Goal: Transaction & Acquisition: Purchase product/service

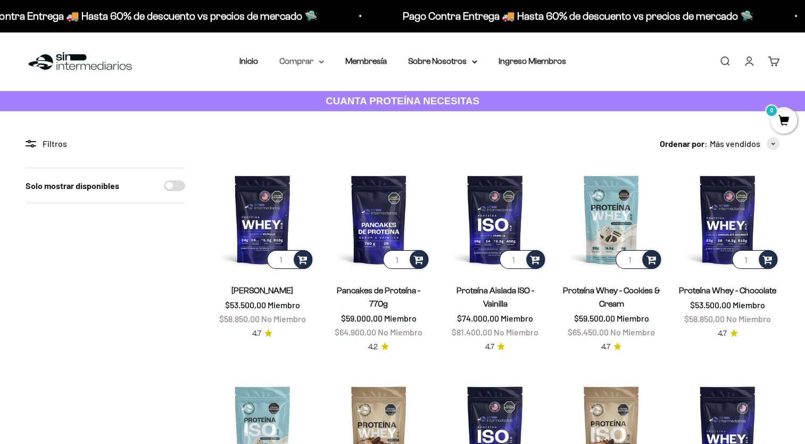
click at [305, 61] on summary "Comprar" at bounding box center [301, 61] width 45 height 14
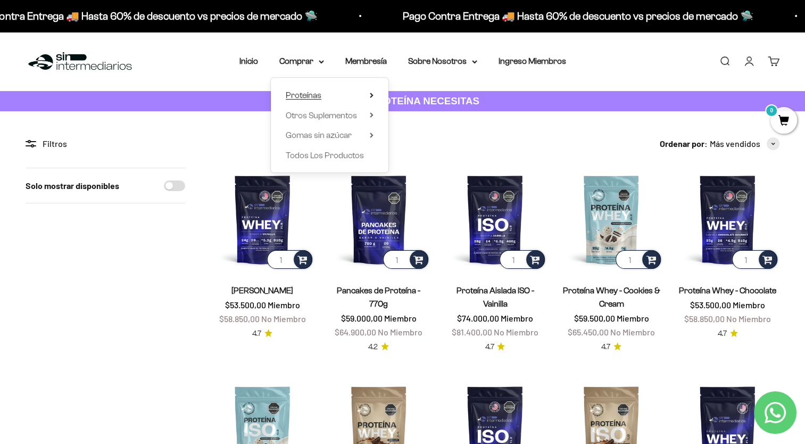
click at [362, 92] on summary "Proteínas" at bounding box center [330, 95] width 88 height 14
click at [321, 116] on span "Otros Suplementos" at bounding box center [321, 115] width 71 height 9
click at [292, 63] on summary "Comprar" at bounding box center [301, 61] width 45 height 14
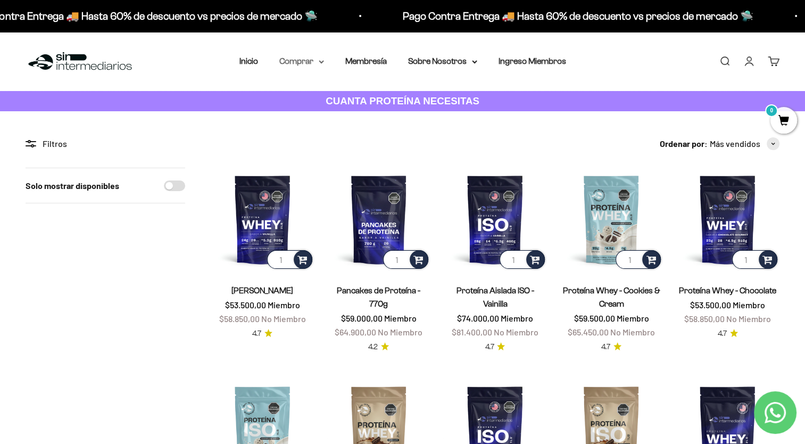
click at [296, 58] on summary "Comprar" at bounding box center [301, 61] width 45 height 14
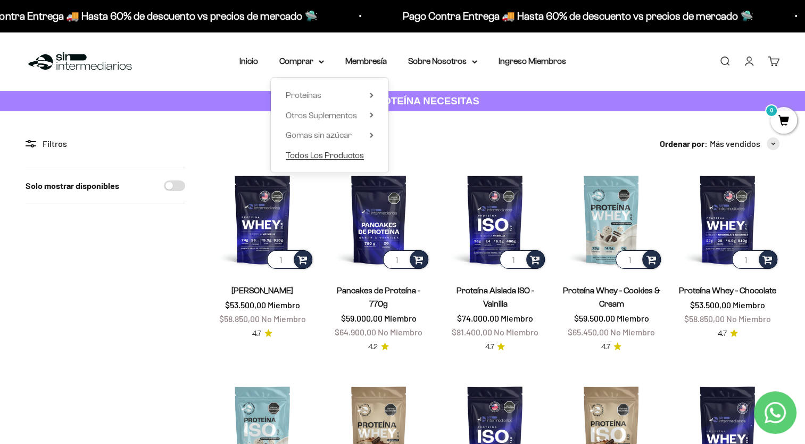
click at [305, 154] on span "Todos Los Productos" at bounding box center [325, 155] width 78 height 9
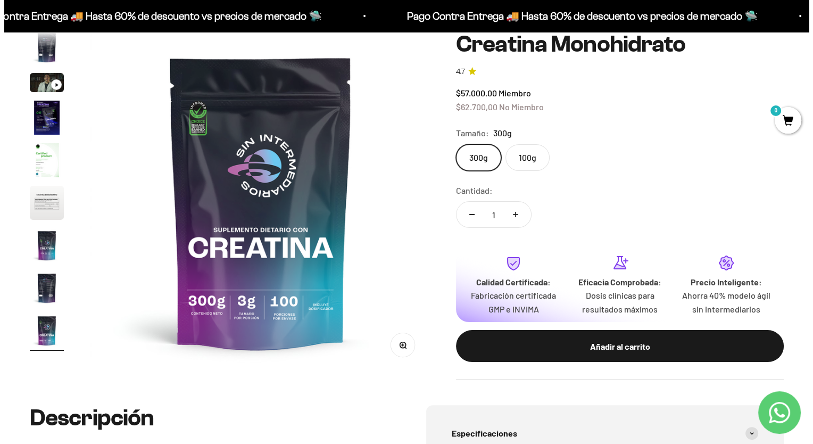
scroll to position [106, 0]
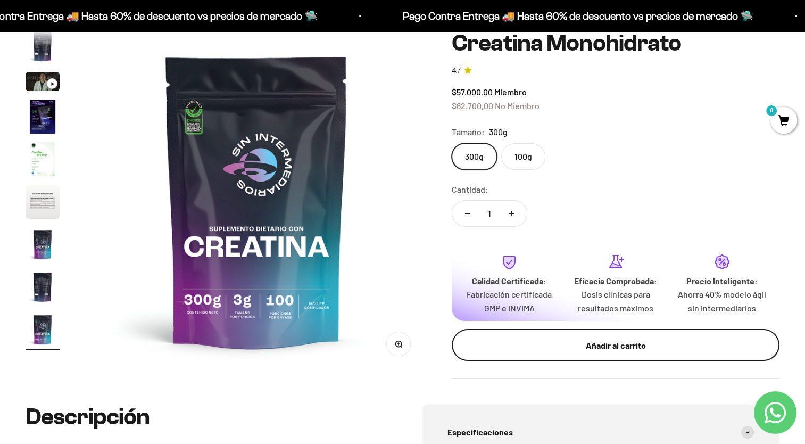
click at [609, 347] on div "Añadir al carrito" at bounding box center [615, 346] width 285 height 14
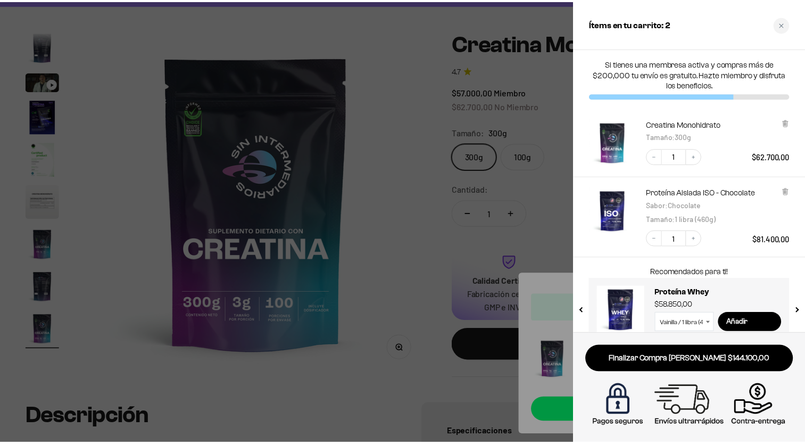
scroll to position [17, 0]
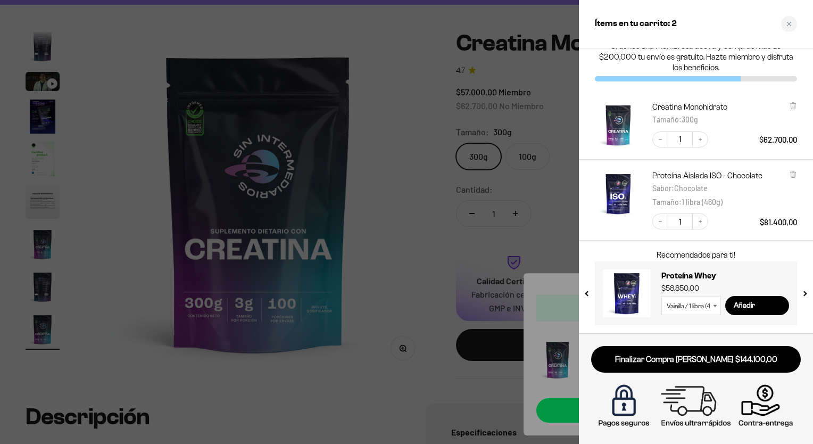
click at [695, 310] on select "Vainilla / 1 libra (460g) Vainilla / 2 libras (910g) Vainilla / 5 libras (2280g…" at bounding box center [692, 305] width 60 height 19
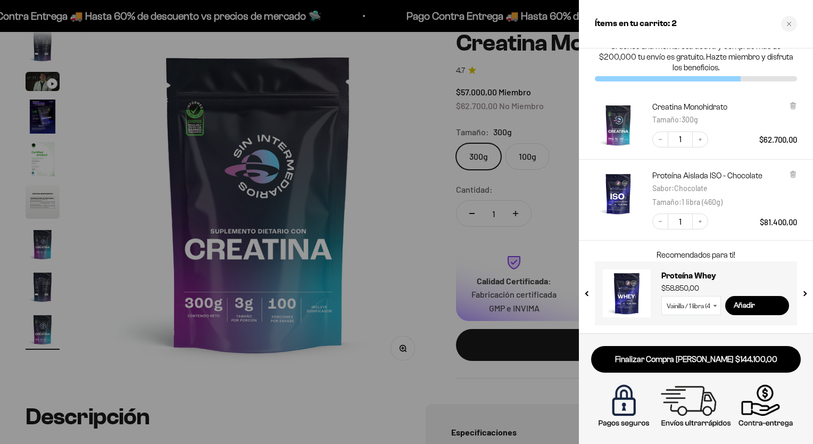
click at [713, 306] on icon at bounding box center [715, 305] width 4 height 3
click at [417, 291] on div at bounding box center [406, 222] width 813 height 444
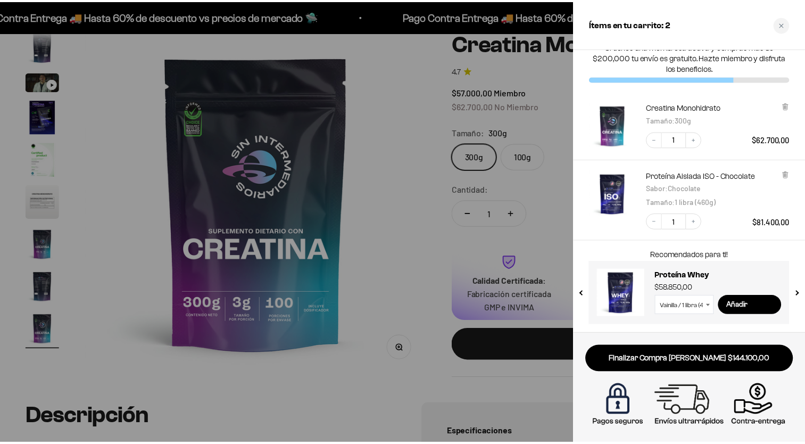
scroll to position [0, 2831]
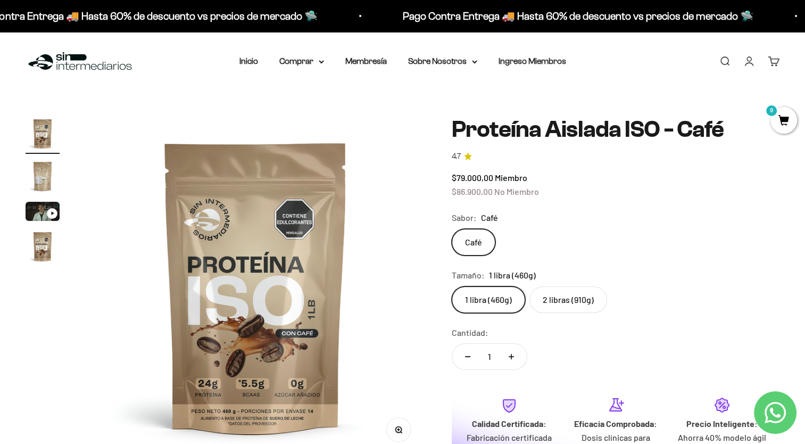
click at [39, 175] on img "Ir al artículo 2" at bounding box center [43, 176] width 34 height 34
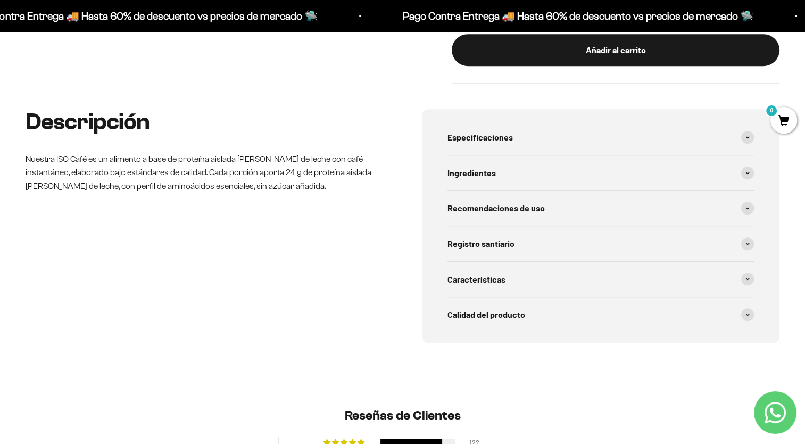
scroll to position [479, 0]
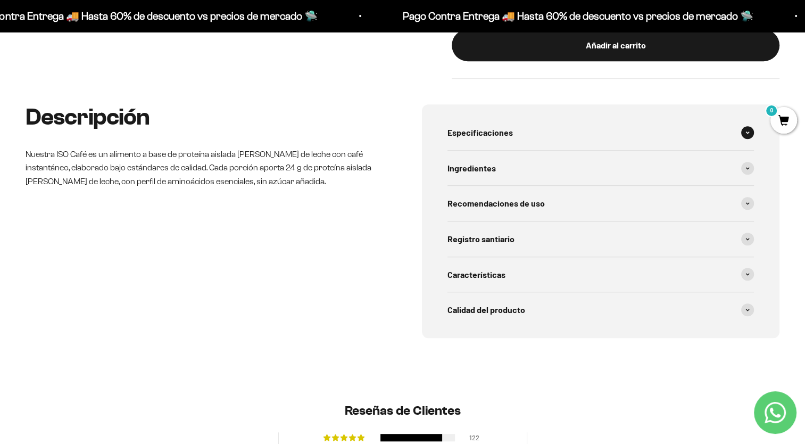
click at [532, 123] on div "Especificaciones" at bounding box center [601, 132] width 307 height 35
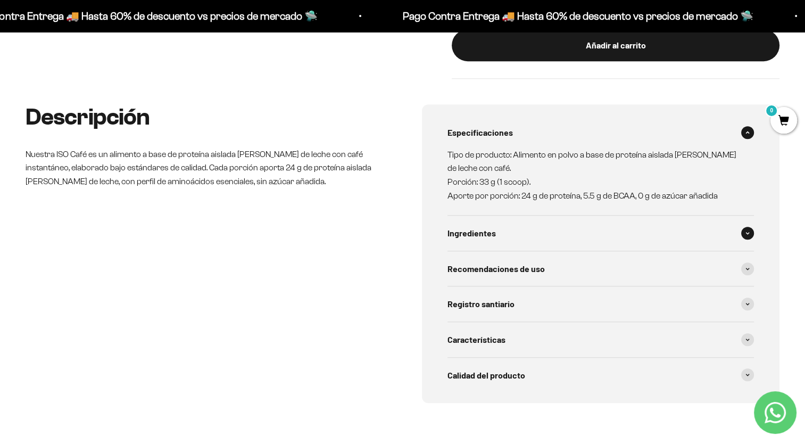
click at [558, 216] on div "Ingredientes" at bounding box center [601, 233] width 307 height 35
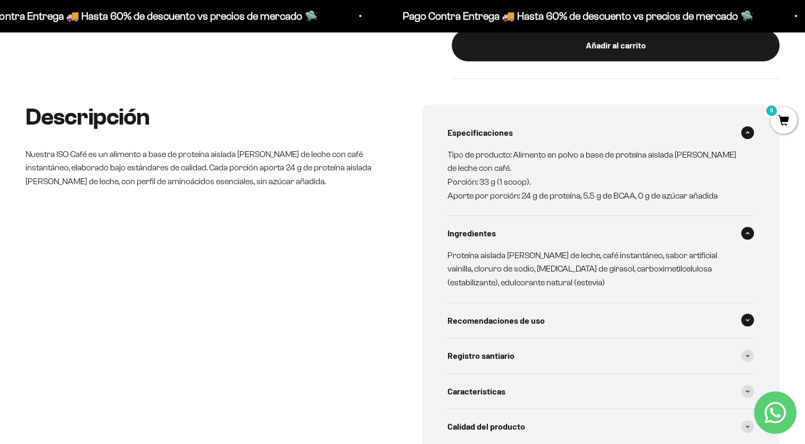
click at [556, 328] on div "Recomendaciones de uso" at bounding box center [601, 320] width 307 height 35
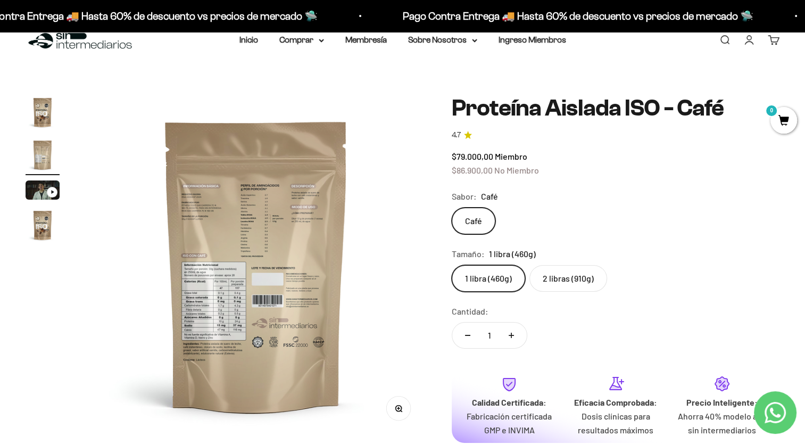
scroll to position [0, 0]
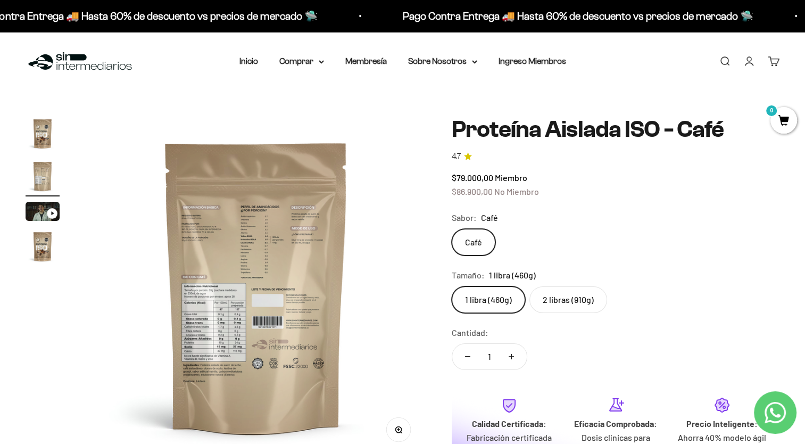
click at [46, 167] on img "Ir al artículo 2" at bounding box center [43, 176] width 34 height 34
click at [42, 133] on img "Ir al artículo 1" at bounding box center [43, 134] width 34 height 34
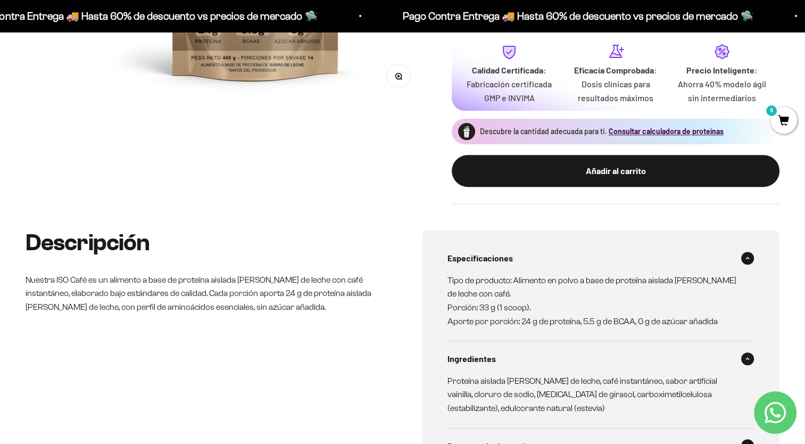
scroll to position [373, 0]
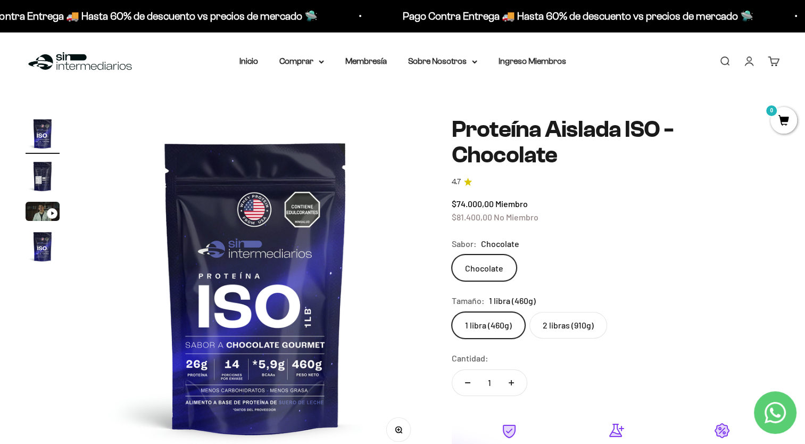
click at [556, 328] on label "2 libras (910g)" at bounding box center [569, 325] width 78 height 27
click at [452, 312] on input "2 libras (910g)" at bounding box center [451, 311] width 1 height 1
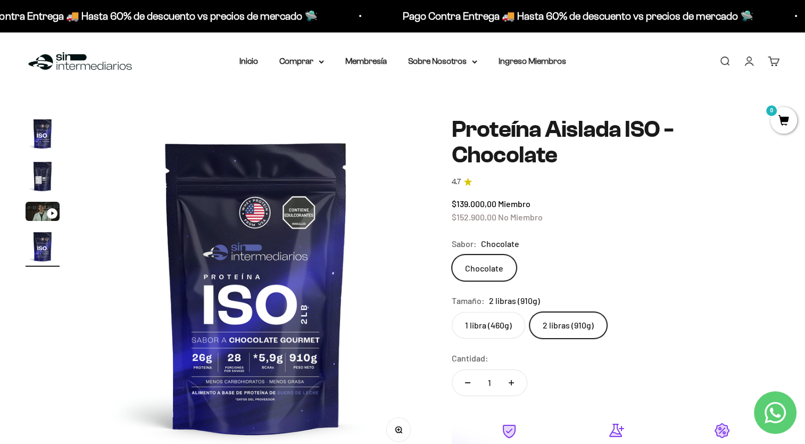
click at [480, 324] on label "1 libra (460g)" at bounding box center [488, 325] width 73 height 27
click at [452, 312] on input "1 libra (460g)" at bounding box center [451, 311] width 1 height 1
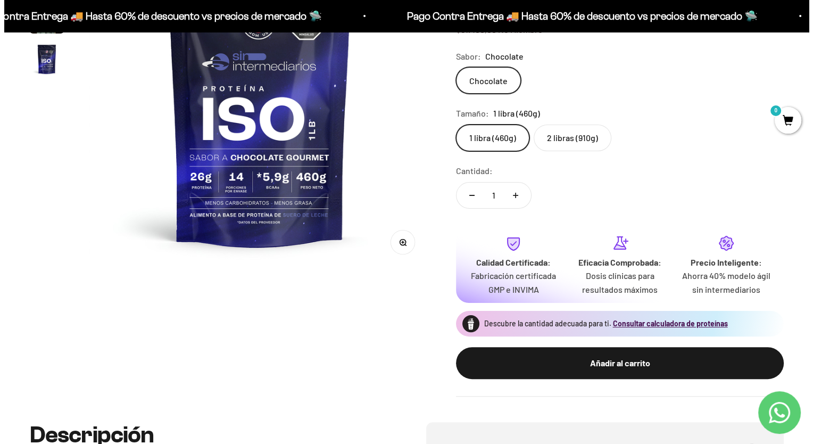
scroll to position [213, 0]
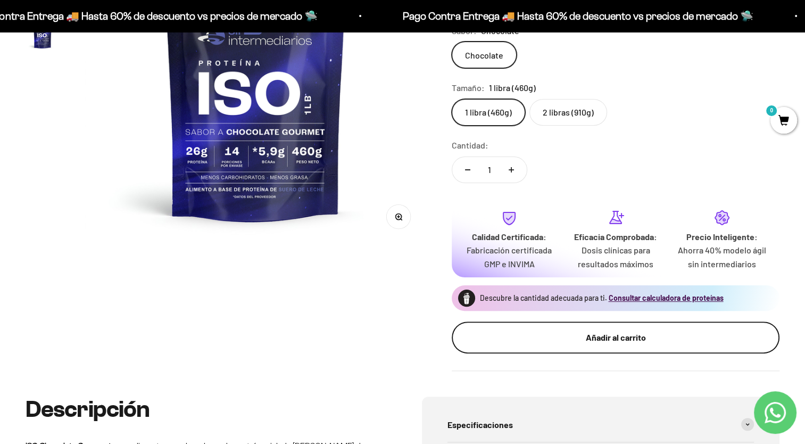
click at [579, 340] on div "Añadir al carrito" at bounding box center [615, 338] width 285 height 14
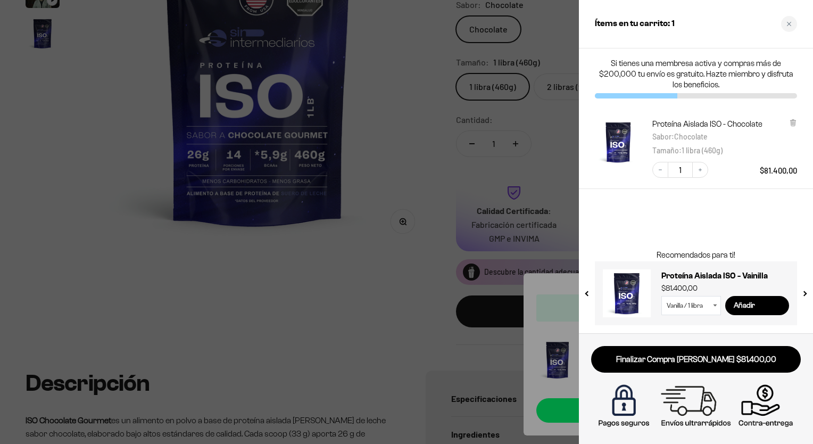
click at [476, 329] on div at bounding box center [406, 222] width 813 height 444
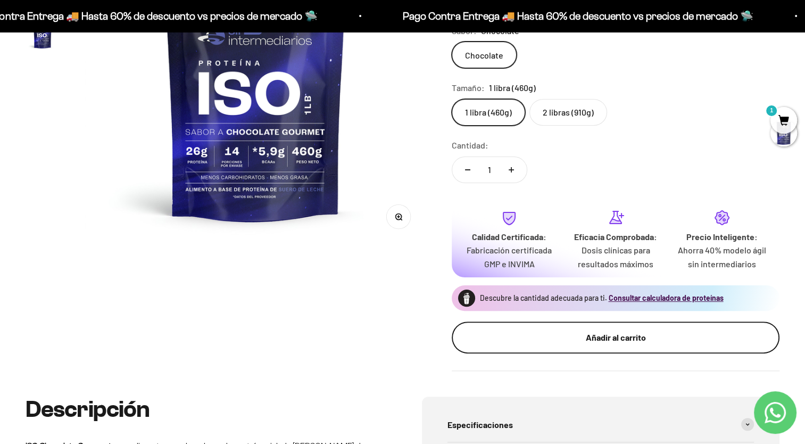
click at [556, 334] on div "Añadir al carrito" at bounding box center [615, 338] width 285 height 14
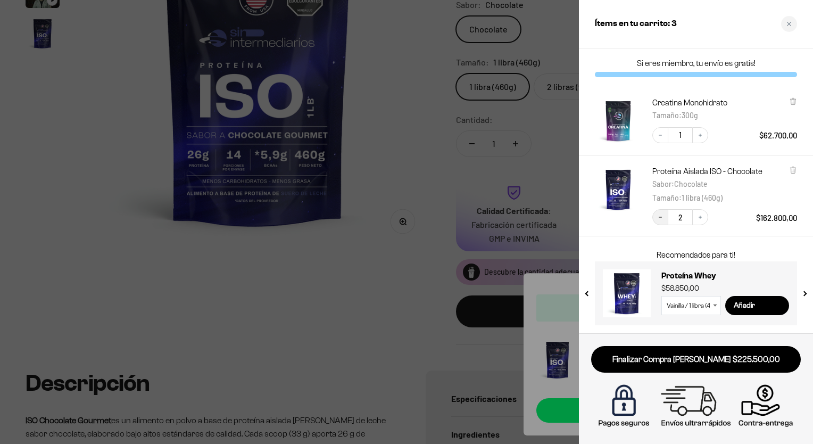
click at [663, 215] on icon "Decrease quantity" at bounding box center [660, 217] width 6 height 6
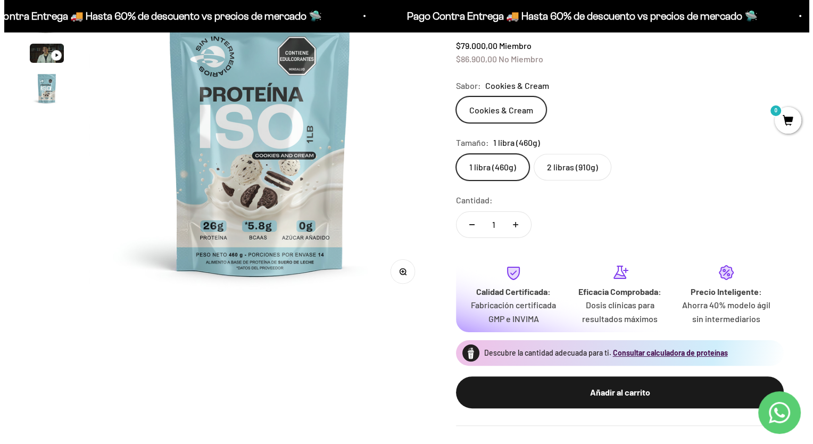
scroll to position [266, 0]
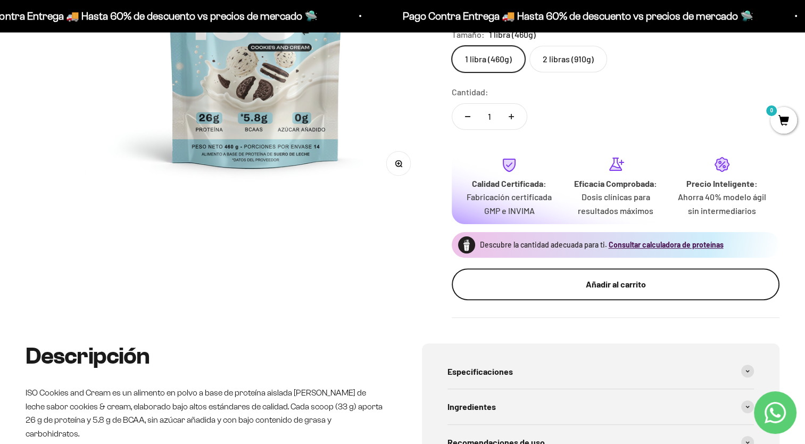
click at [589, 279] on div "Añadir al carrito" at bounding box center [615, 284] width 285 height 14
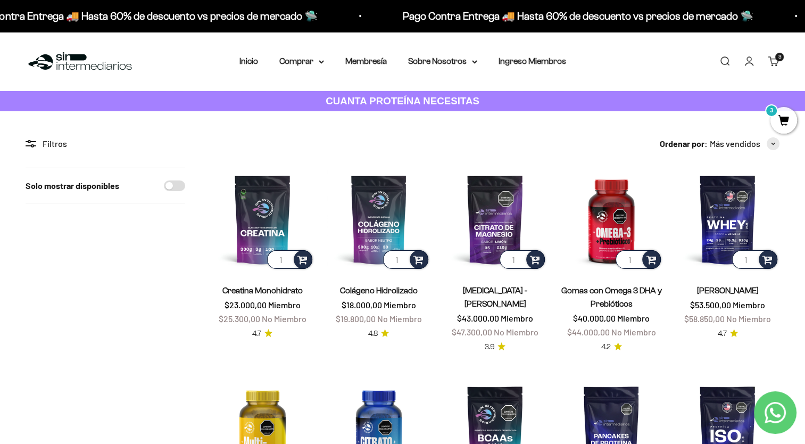
click at [776, 56] on cart-count "3 artículos 3" at bounding box center [780, 57] width 9 height 9
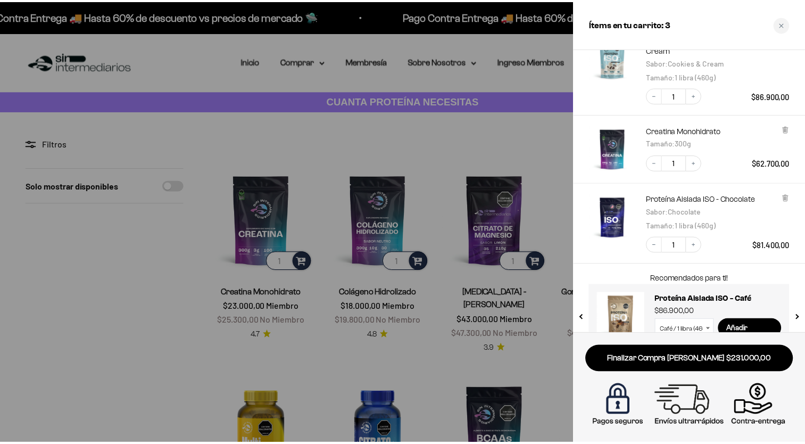
scroll to position [80, 0]
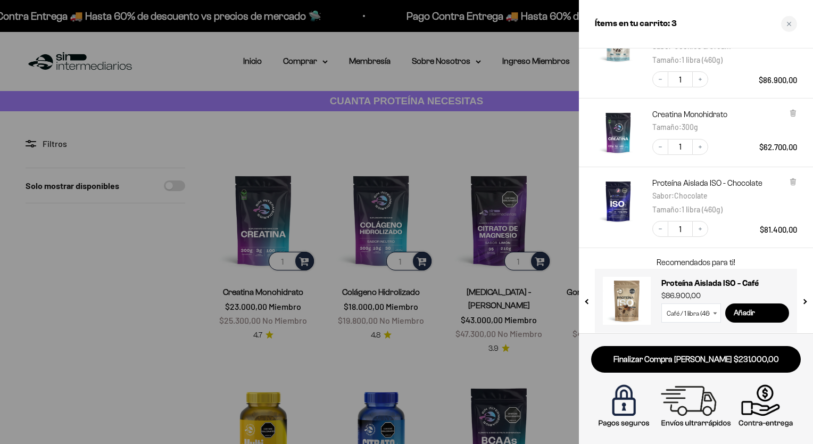
click at [419, 133] on div at bounding box center [406, 222] width 813 height 444
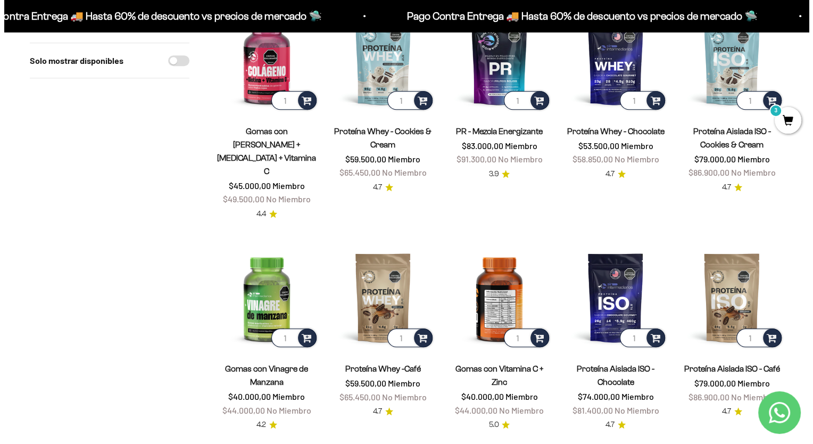
scroll to position [639, 0]
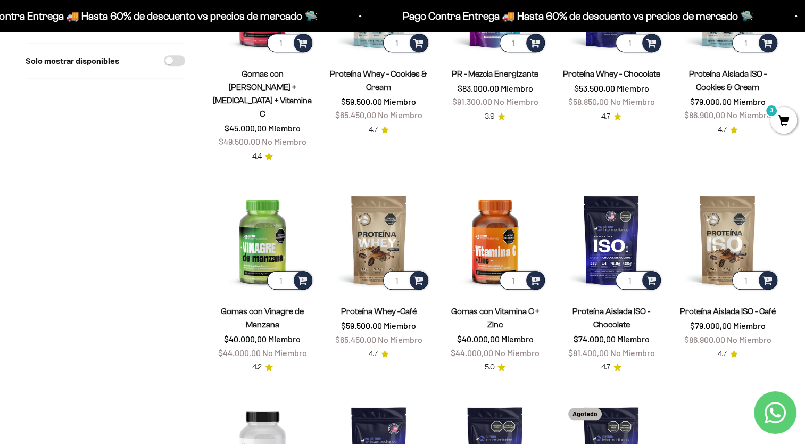
click at [790, 119] on span "3" at bounding box center [784, 120] width 27 height 27
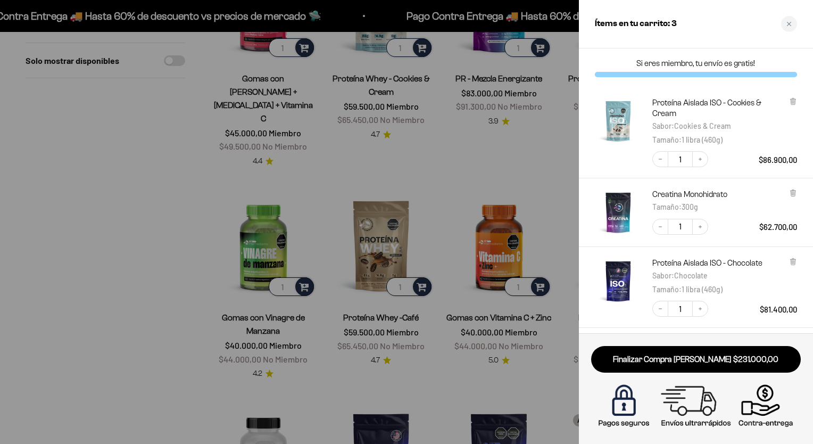
scroll to position [0, 0]
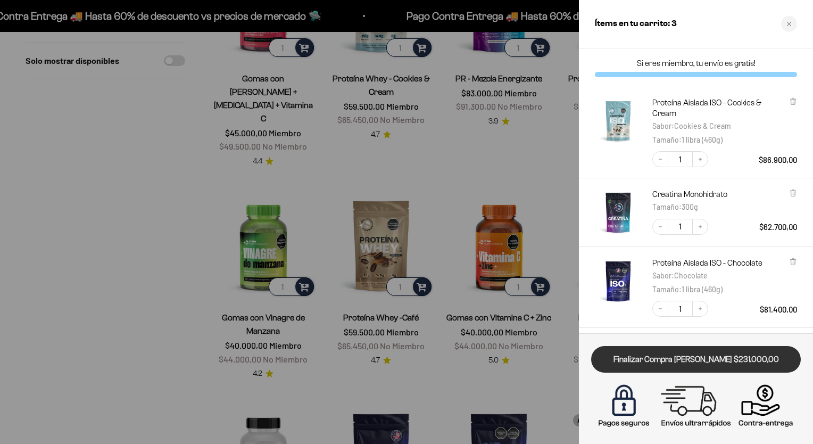
click at [705, 357] on link "Finalizar Compra [PERSON_NAME] $231.000,00" at bounding box center [696, 359] width 210 height 27
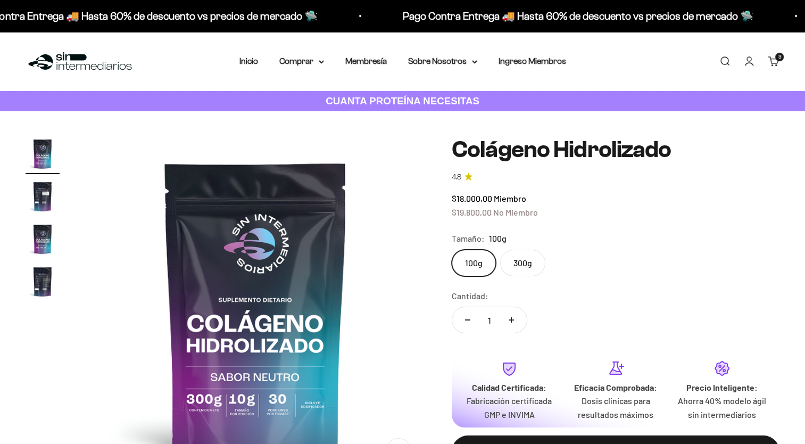
scroll to position [53, 0]
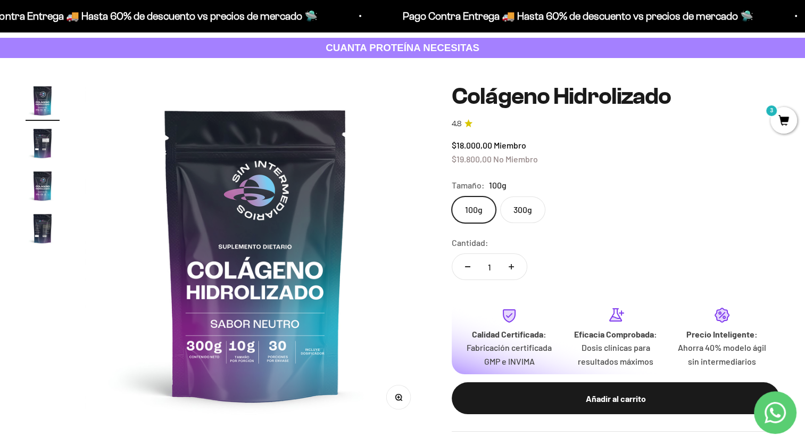
click at [43, 150] on img "Ir al artículo 2" at bounding box center [43, 143] width 34 height 34
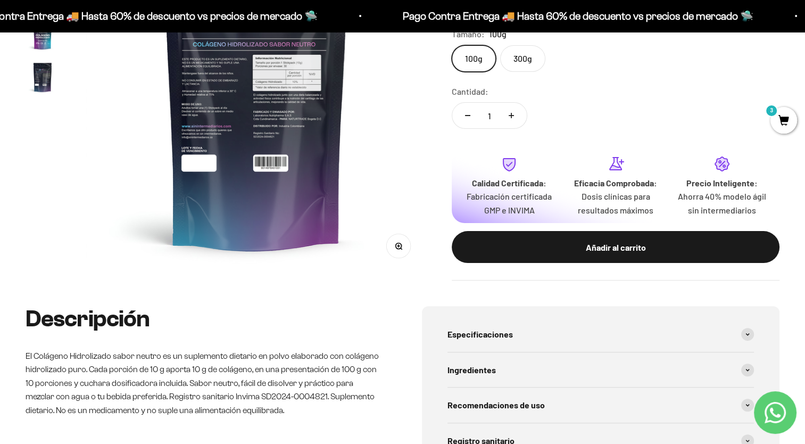
scroll to position [213, 0]
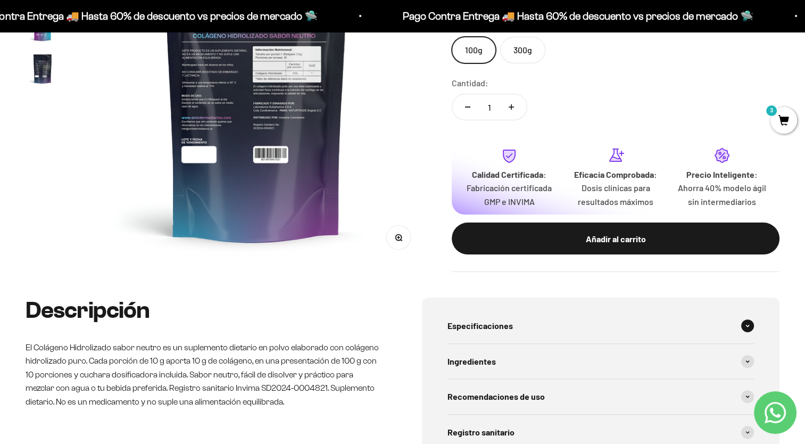
click at [515, 324] on div "Especificaciones" at bounding box center [601, 325] width 307 height 35
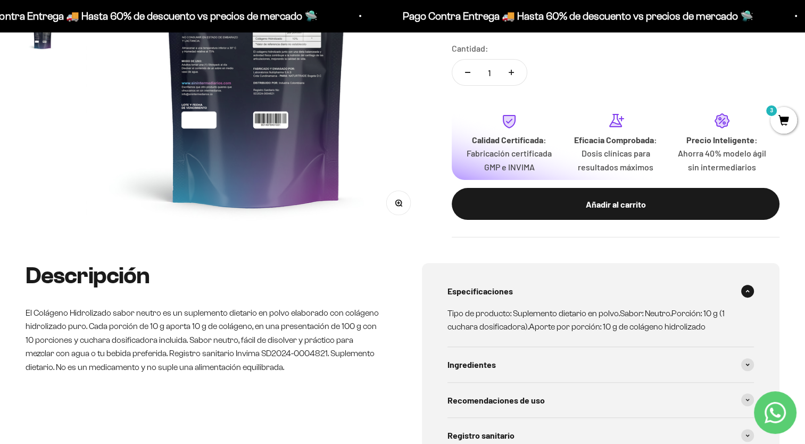
scroll to position [266, 0]
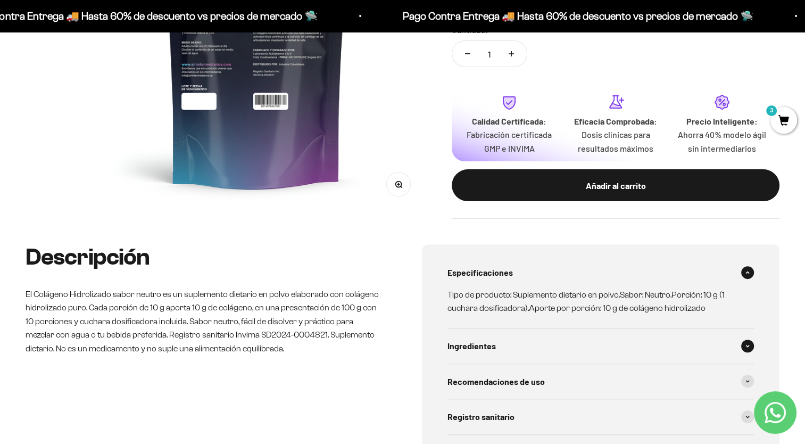
click at [521, 340] on div "Ingredientes" at bounding box center [601, 345] width 307 height 35
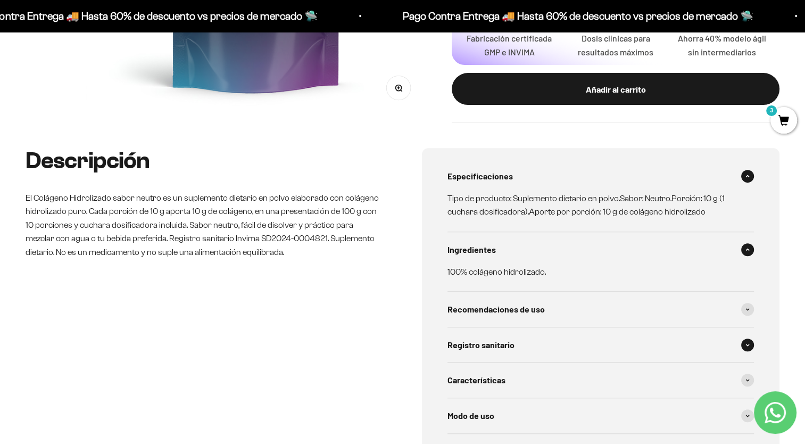
scroll to position [373, 0]
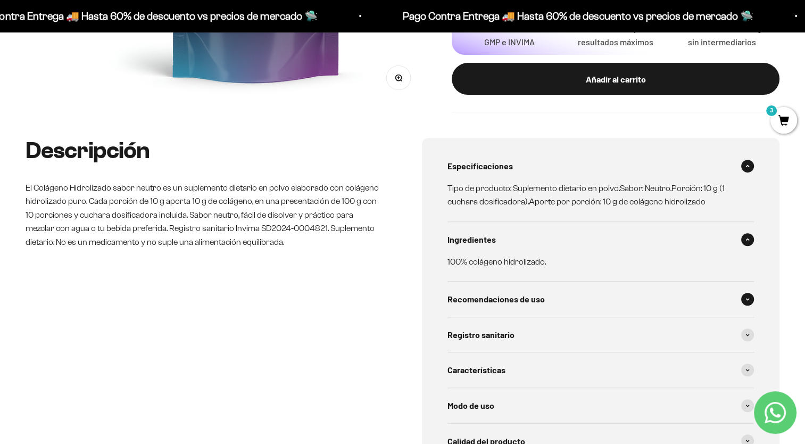
click at [567, 293] on div "Recomendaciones de uso" at bounding box center [601, 299] width 307 height 35
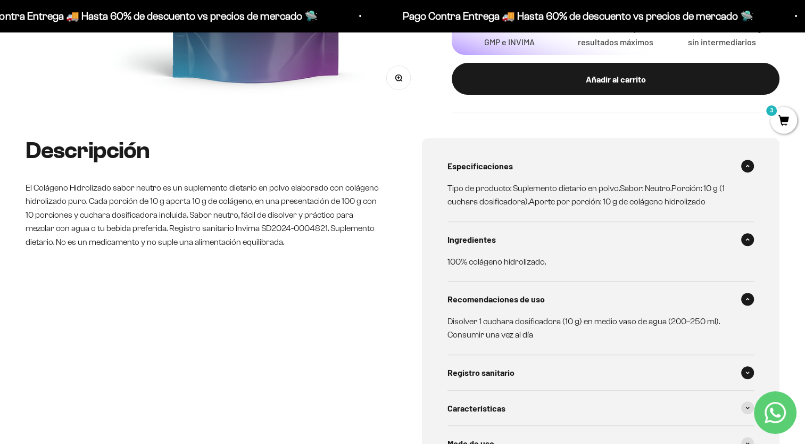
click at [555, 372] on div "Registro sanitario" at bounding box center [601, 372] width 307 height 35
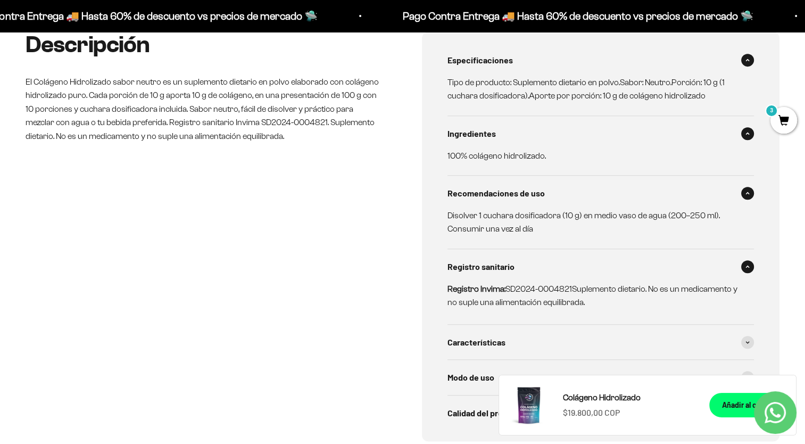
scroll to position [479, 0]
click at [550, 340] on div "Características" at bounding box center [601, 341] width 307 height 35
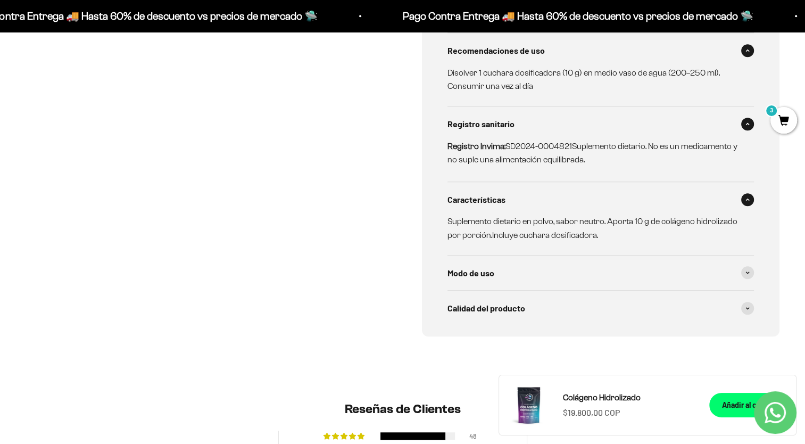
scroll to position [639, 0]
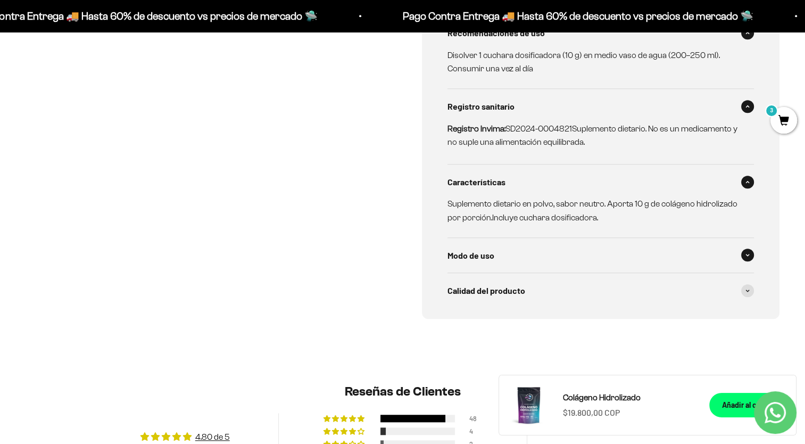
click at [539, 254] on div "Modo de uso" at bounding box center [601, 255] width 307 height 35
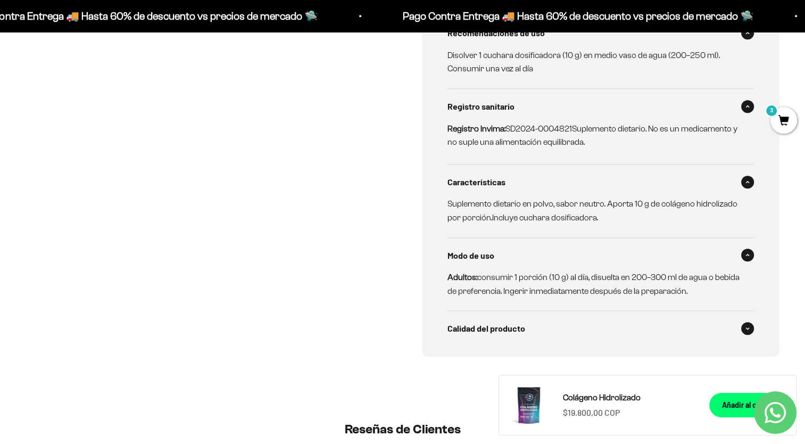
click at [542, 331] on div "Calidad del producto" at bounding box center [601, 328] width 307 height 35
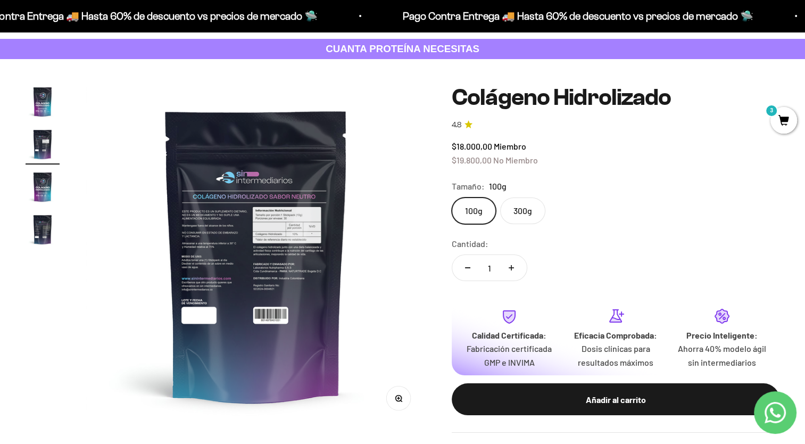
scroll to position [0, 0]
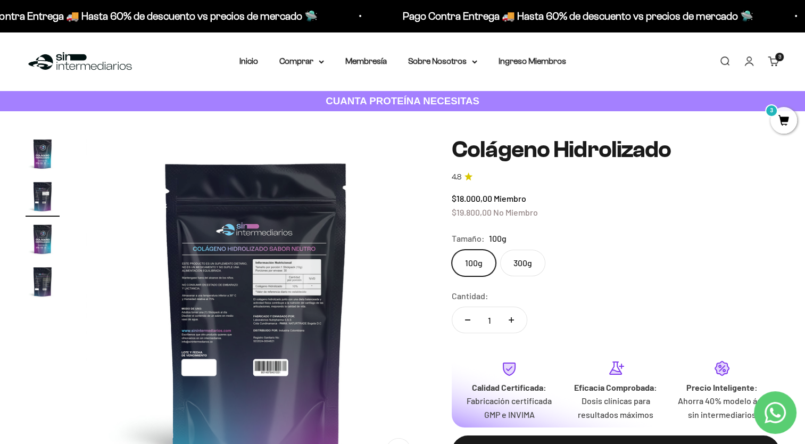
click at [199, 301] on img at bounding box center [256, 307] width 341 height 341
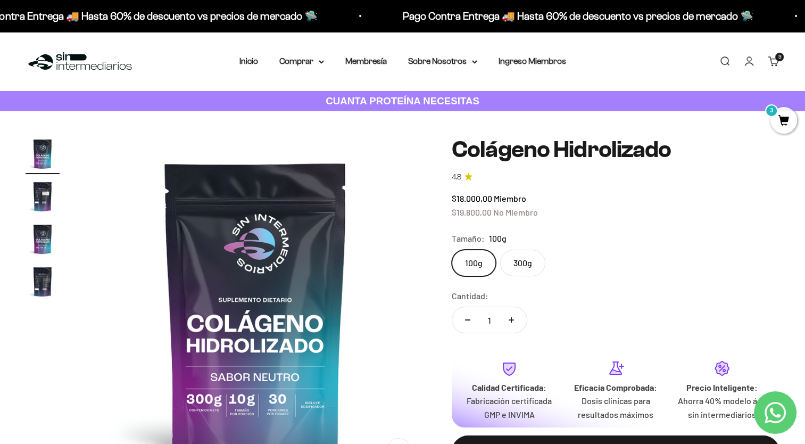
click at [396, 311] on img at bounding box center [255, 307] width 341 height 341
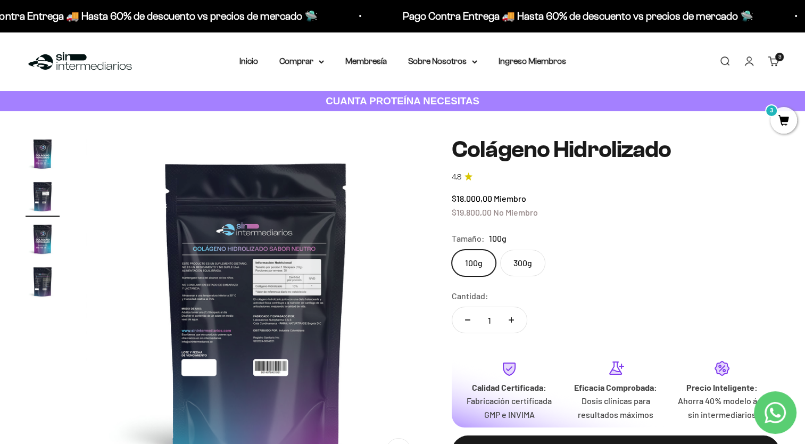
scroll to position [0, 353]
click at [423, 320] on img at bounding box center [256, 307] width 341 height 341
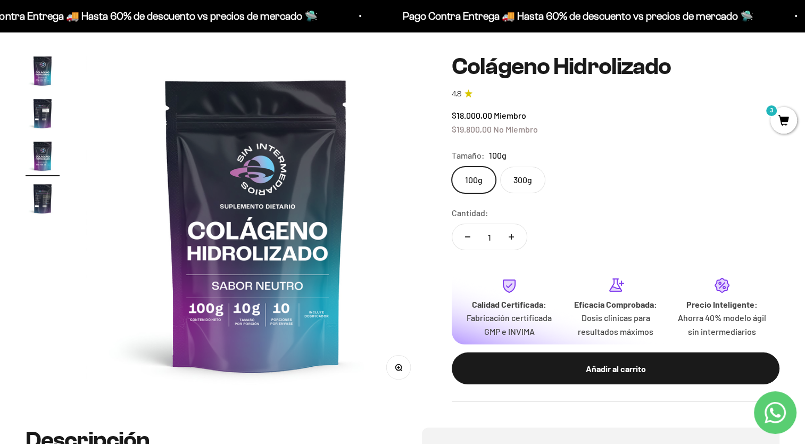
scroll to position [106, 0]
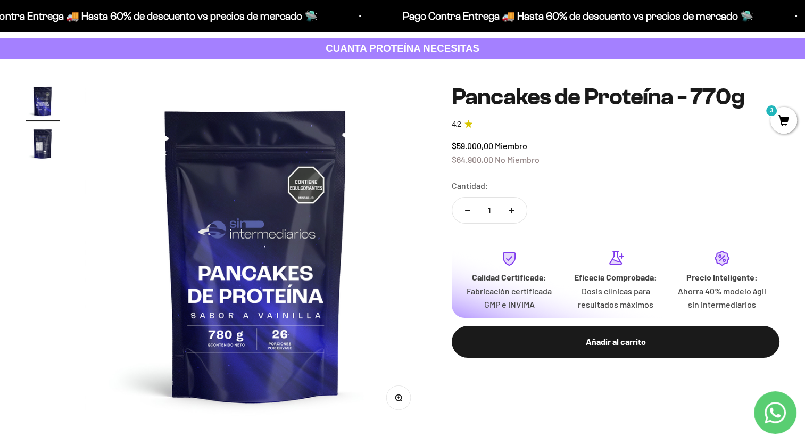
scroll to position [52, 0]
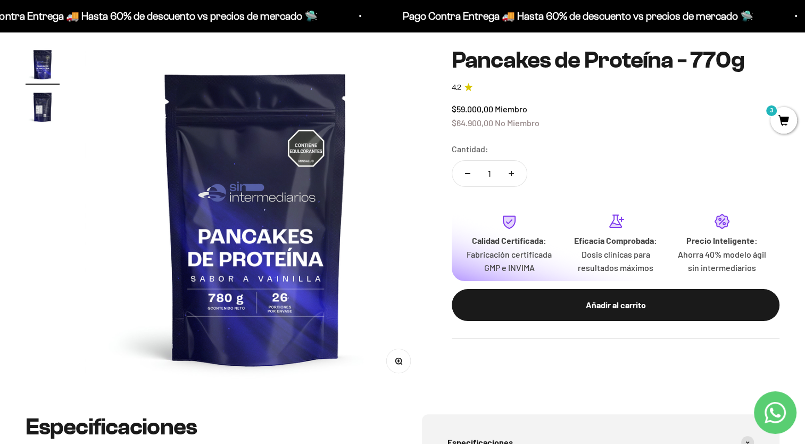
scroll to position [92, 0]
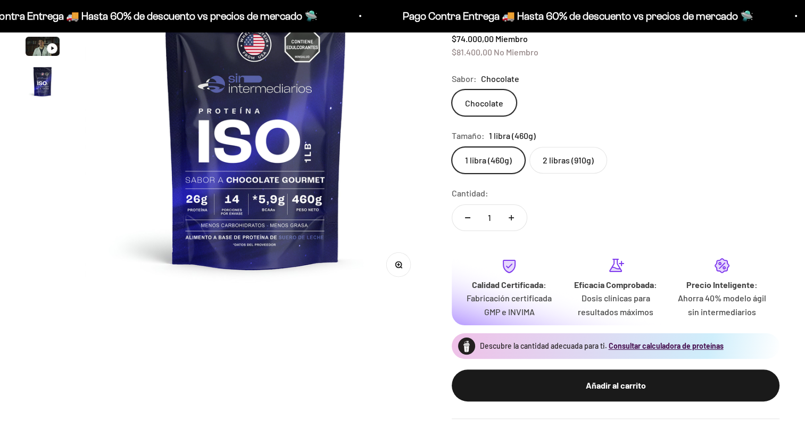
scroll to position [192, 0]
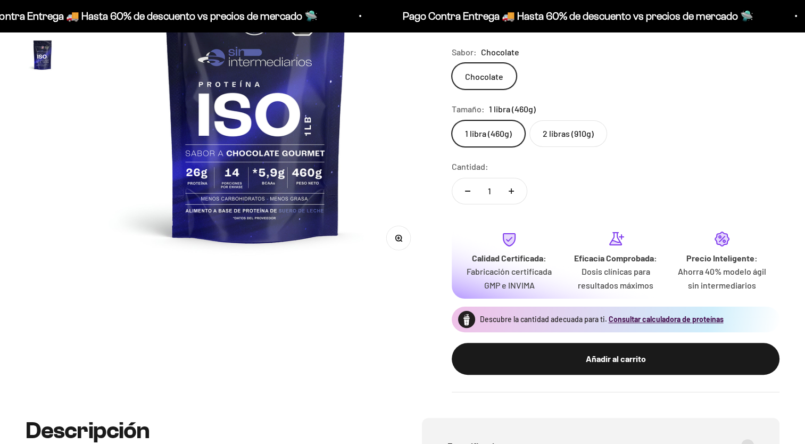
click at [579, 138] on label "2 libras (910g)" at bounding box center [569, 133] width 78 height 27
click at [452, 120] on input "2 libras (910g)" at bounding box center [451, 120] width 1 height 1
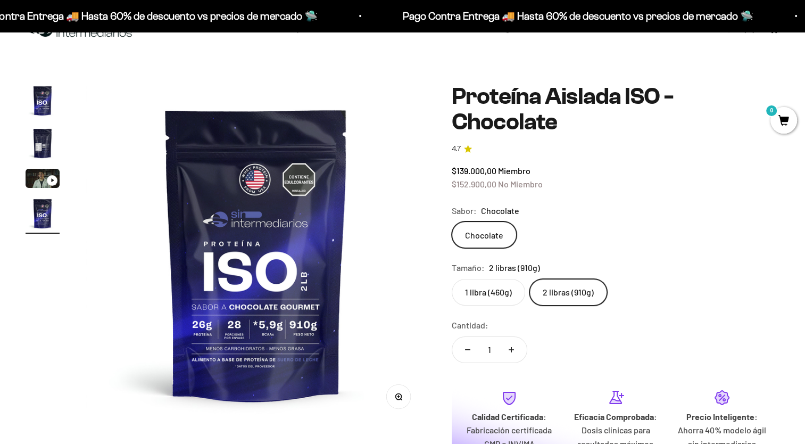
scroll to position [32, 0]
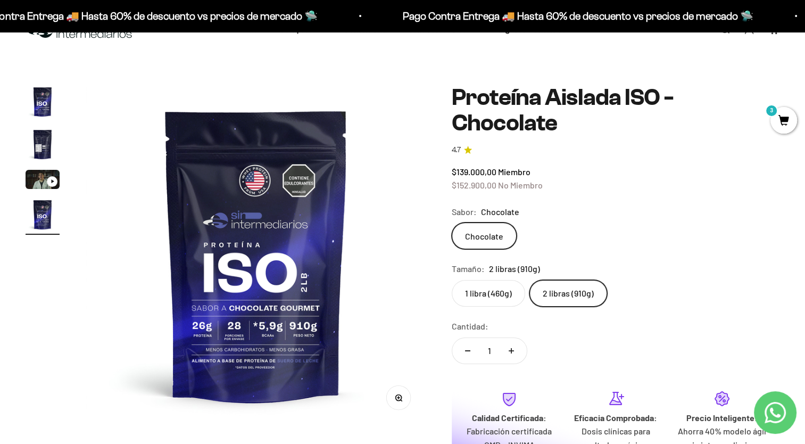
click at [498, 290] on label "1 libra (460g)" at bounding box center [488, 293] width 73 height 27
click at [452, 280] on input "1 libra (460g)" at bounding box center [451, 279] width 1 height 1
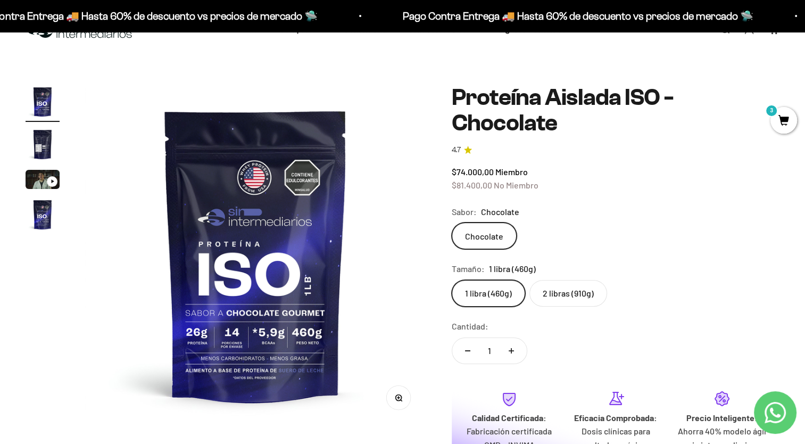
click at [786, 123] on span "3" at bounding box center [784, 120] width 27 height 27
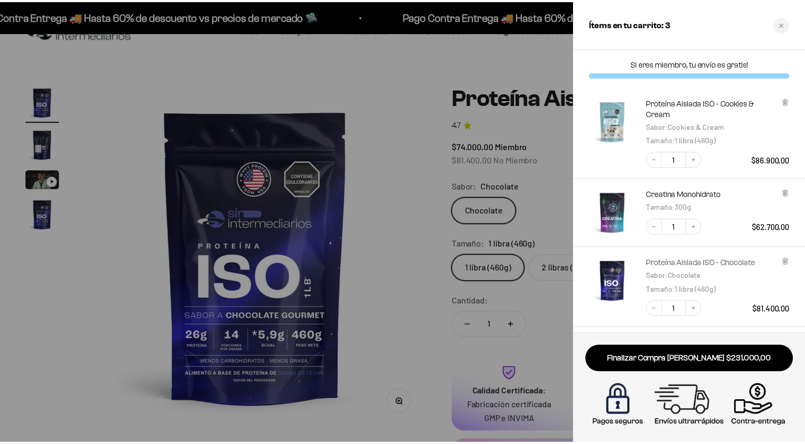
scroll to position [87, 0]
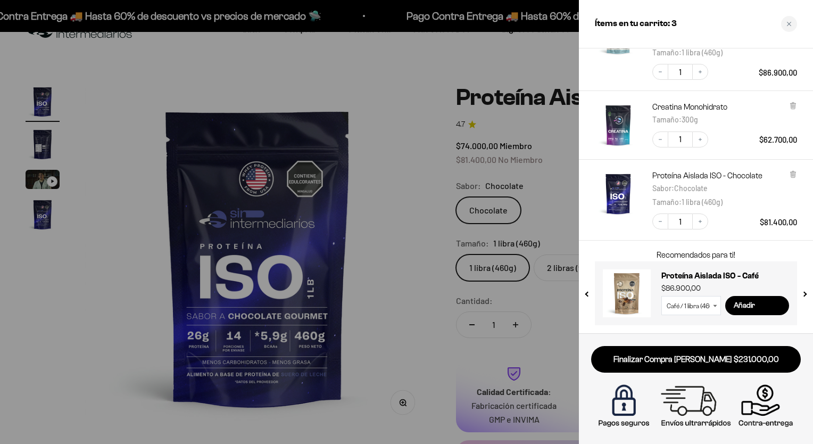
click at [422, 76] on div at bounding box center [406, 222] width 813 height 444
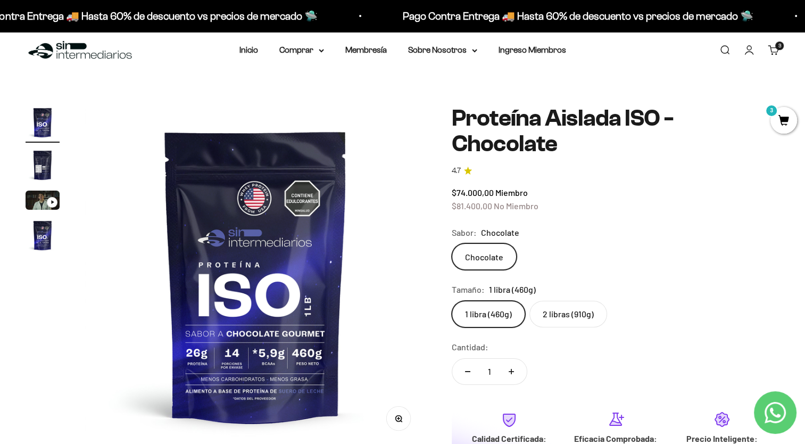
scroll to position [0, 0]
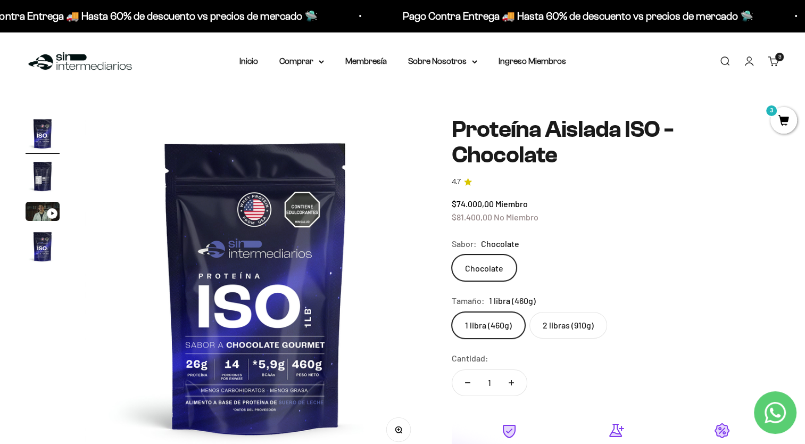
click at [781, 119] on span "3" at bounding box center [784, 120] width 27 height 27
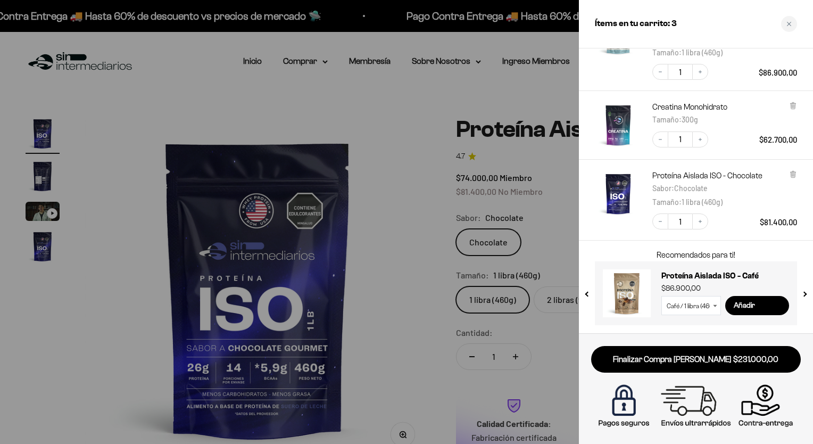
click at [488, 93] on div at bounding box center [406, 222] width 813 height 444
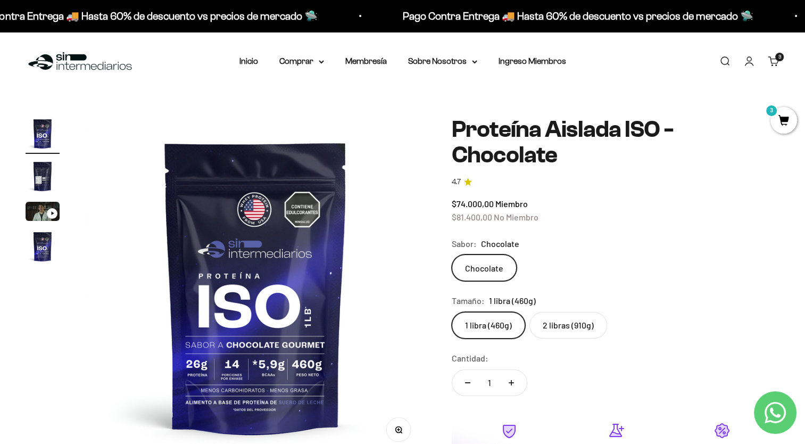
click at [380, 55] on li "Membresía" at bounding box center [366, 61] width 42 height 14
click at [377, 59] on link "Membresía" at bounding box center [366, 60] width 42 height 9
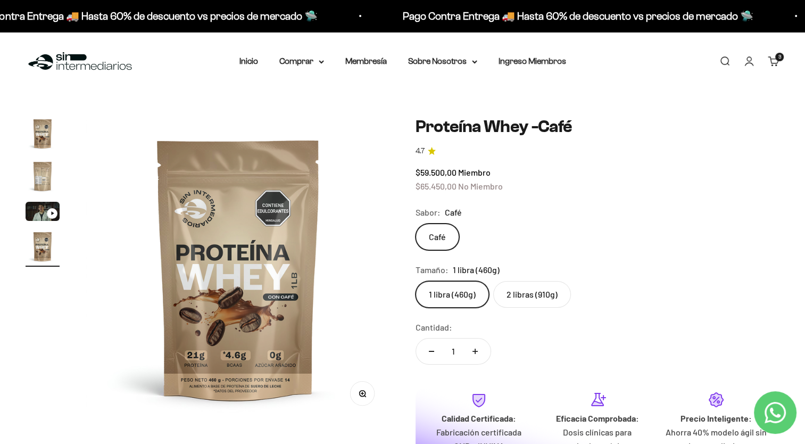
scroll to position [53, 0]
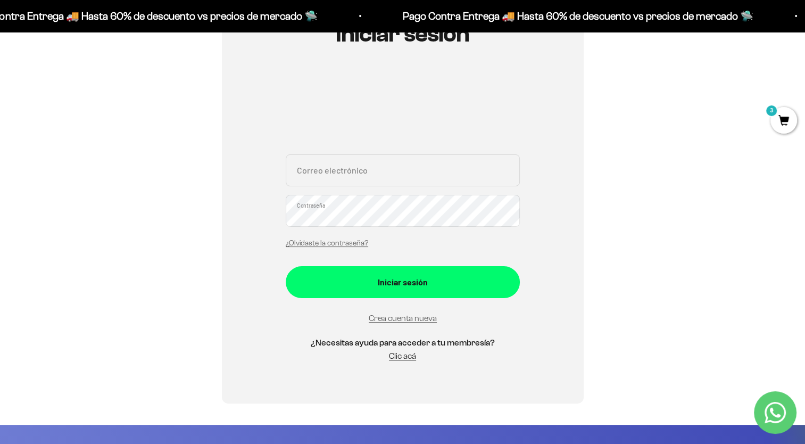
scroll to position [160, 0]
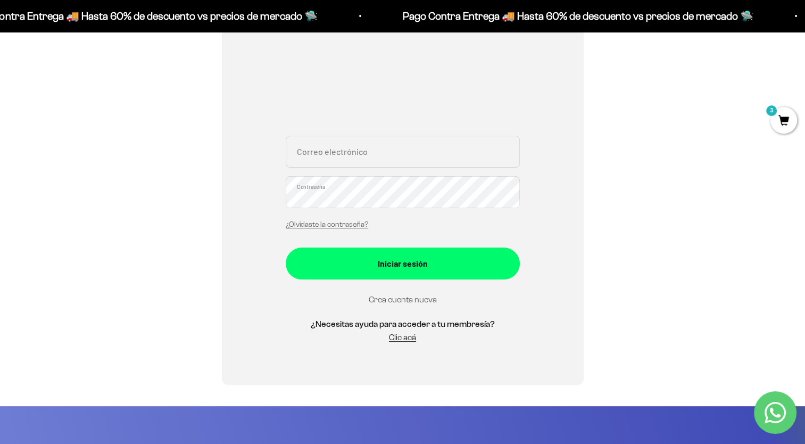
click at [426, 297] on link "Crea cuenta nueva" at bounding box center [403, 299] width 68 height 9
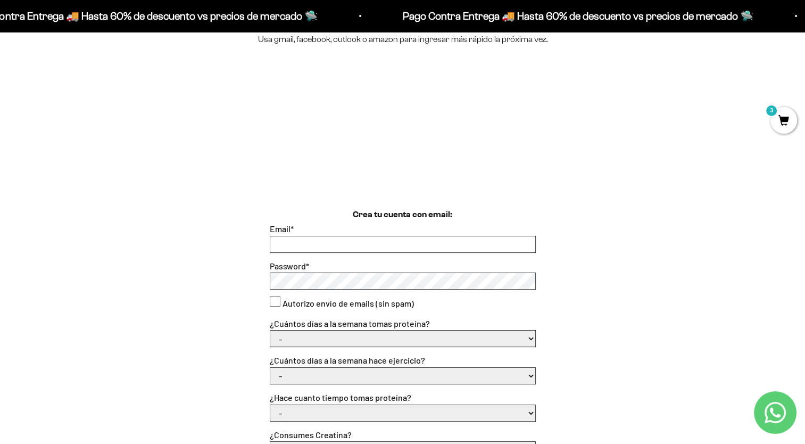
scroll to position [160, 0]
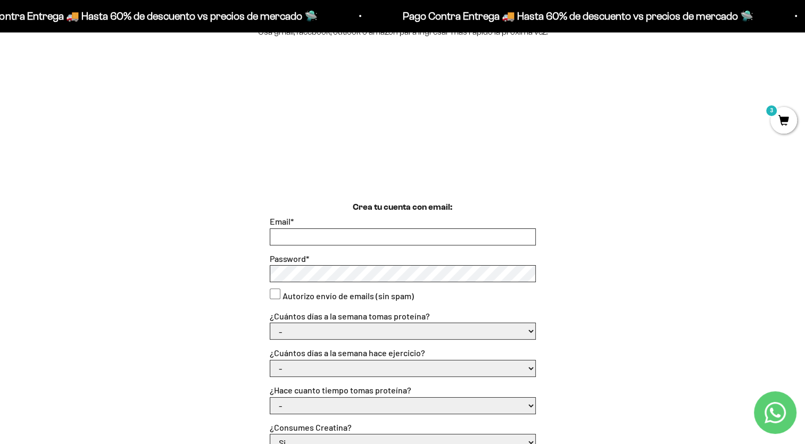
click at [376, 240] on input "Email *" at bounding box center [402, 237] width 265 height 16
type input "[EMAIL_ADDRESS][DOMAIN_NAME]"
click at [450, 297] on div "Autorizo envío de emails (sin spam)" at bounding box center [403, 296] width 266 height 14
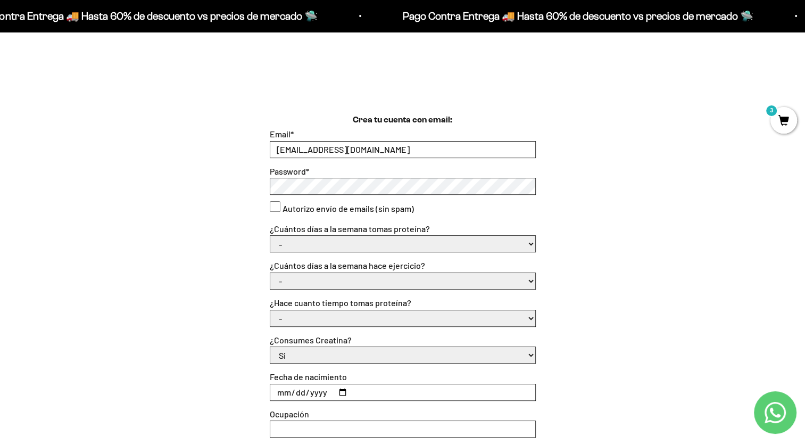
scroll to position [266, 0]
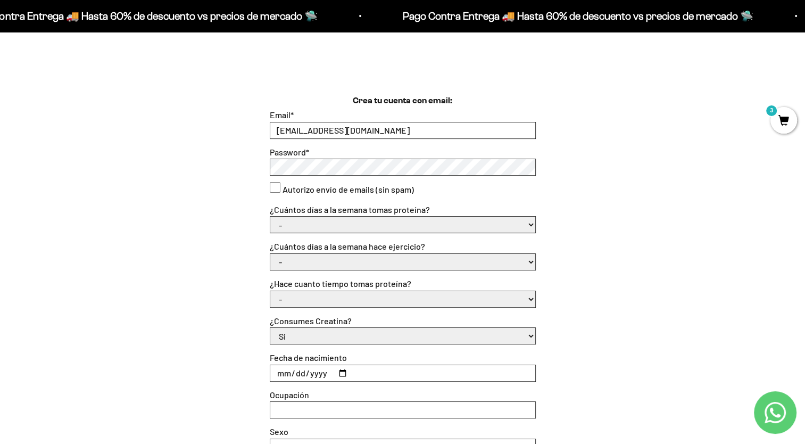
click at [278, 188] on consent"] "Autorizo envío de emails (sin spam)" at bounding box center [275, 187] width 11 height 11
checkbox consent"] "true"
click at [458, 224] on select "- 1 o 2 3 a 5 6 o 7" at bounding box center [402, 225] width 265 height 16
select select "3 a 5"
click at [270, 217] on select "- 1 o 2 3 a 5 6 o 7" at bounding box center [402, 225] width 265 height 16
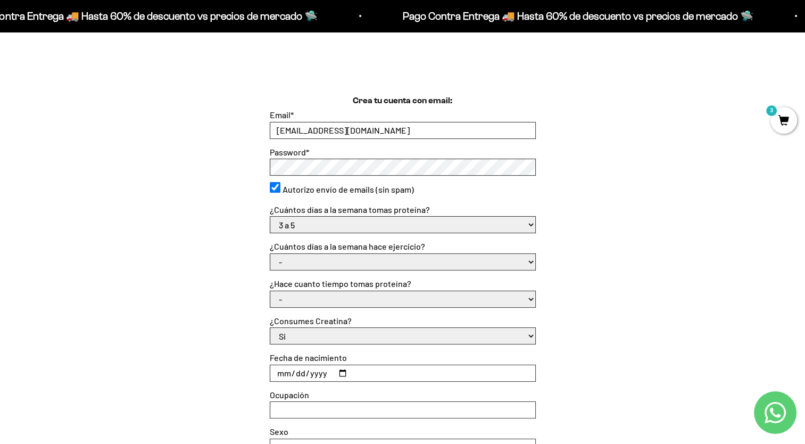
click at [356, 265] on select "- No hago 1 a 2 días 3 a 5 días 6 o 7 días" at bounding box center [402, 262] width 265 height 16
select select "3 a 5 días"
click at [270, 254] on select "- No hago 1 a 2 días 3 a 5 días 6 o 7 días" at bounding box center [402, 262] width 265 height 16
click at [358, 306] on select "- Apenas estoy empezando Menos de 6 meses Más de 6 meses Hace más de un año" at bounding box center [402, 299] width 265 height 16
click at [270, 291] on select "- Apenas estoy empezando Menos de 6 meses Más de 6 meses Hace más de un año" at bounding box center [402, 299] width 265 height 16
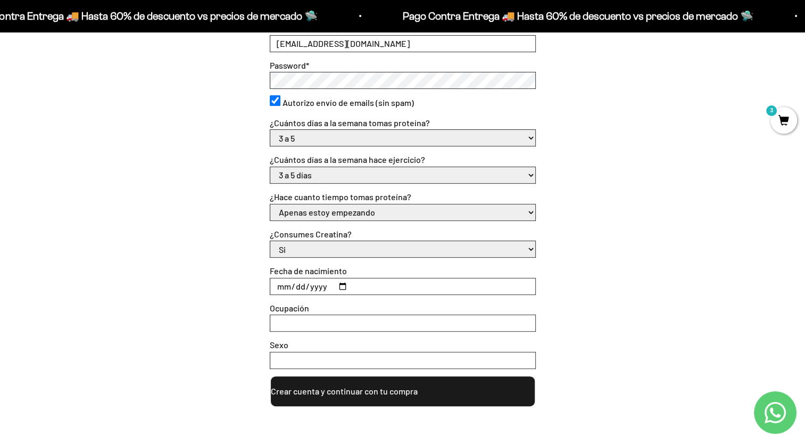
scroll to position [373, 0]
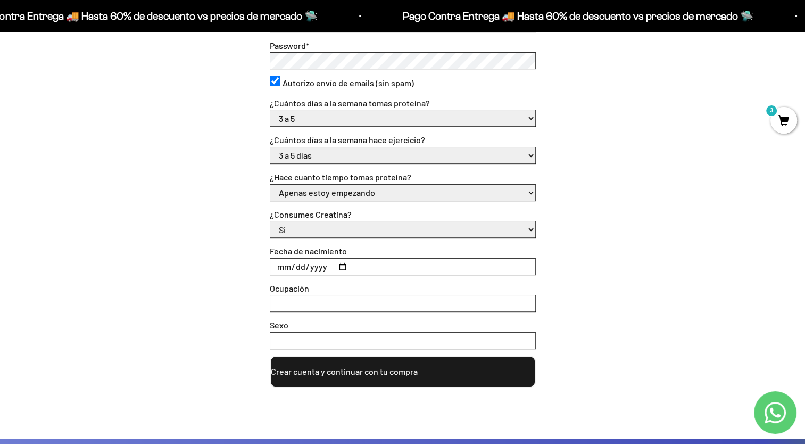
click at [360, 197] on select "- Apenas estoy empezando Menos de 6 meses Más de 6 meses Hace más de un año" at bounding box center [402, 193] width 265 height 16
select select "Menos de 6 meses"
click at [270, 185] on select "- Apenas estoy empezando Menos de 6 meses Más de 6 meses Hace más de un año" at bounding box center [402, 193] width 265 height 16
click at [357, 265] on input "Fecha de nacimiento" at bounding box center [402, 267] width 265 height 16
click at [343, 265] on input "Fecha de nacimiento" at bounding box center [402, 267] width 265 height 16
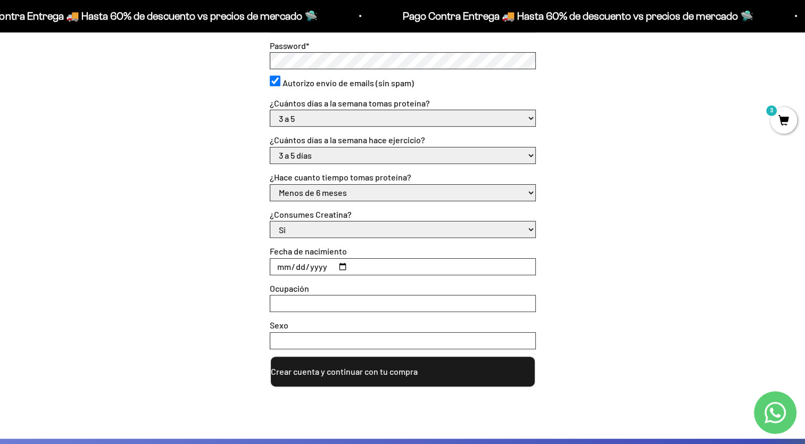
type input "[DATE]"
click at [337, 345] on input "Sexo" at bounding box center [402, 341] width 265 height 16
type input "Masculino"
click at [340, 369] on button "Crear cuenta y continuar con tu compra" at bounding box center [403, 372] width 266 height 32
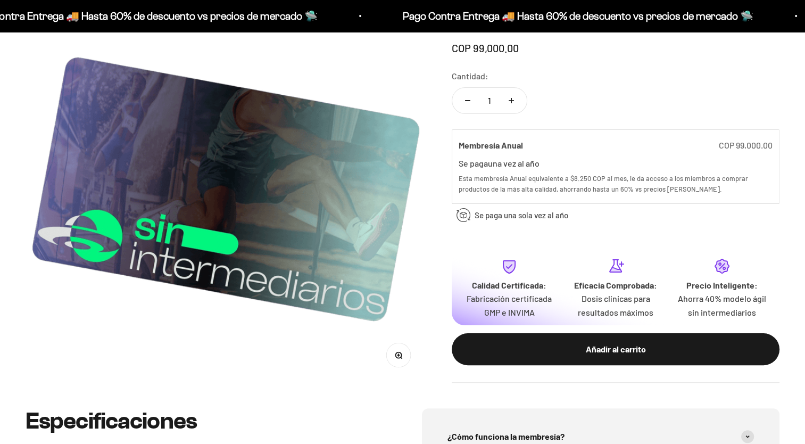
scroll to position [160, 0]
